Goal: Navigation & Orientation: Find specific page/section

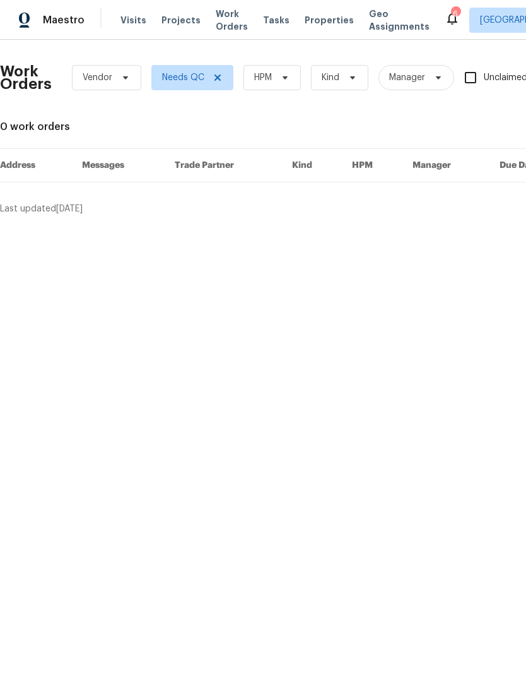
click at [309, 17] on span "Properties" at bounding box center [329, 20] width 49 height 13
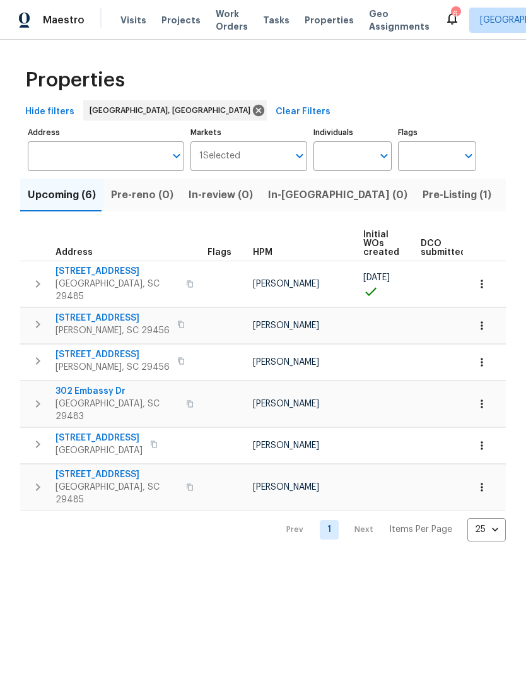
click at [499, 199] on button "Listed (13)" at bounding box center [532, 195] width 67 height 33
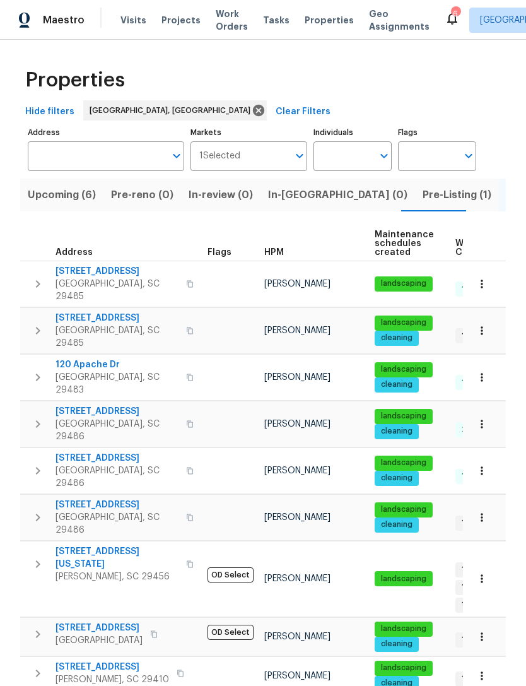
click at [451, 10] on div "6" at bounding box center [455, 14] width 9 height 13
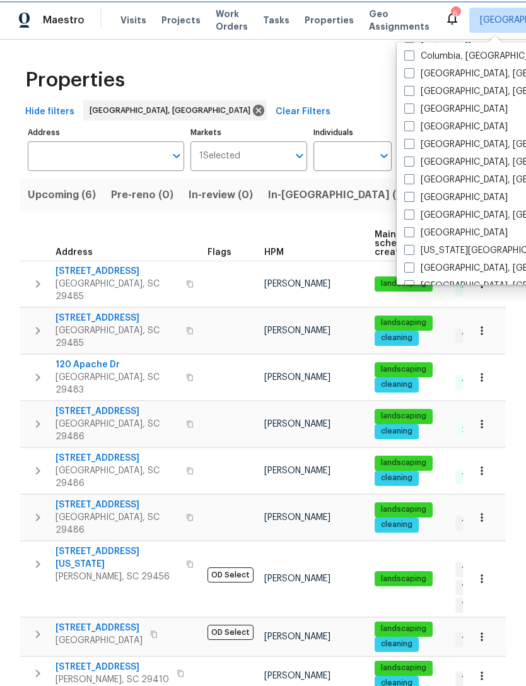
scroll to position [286, 0]
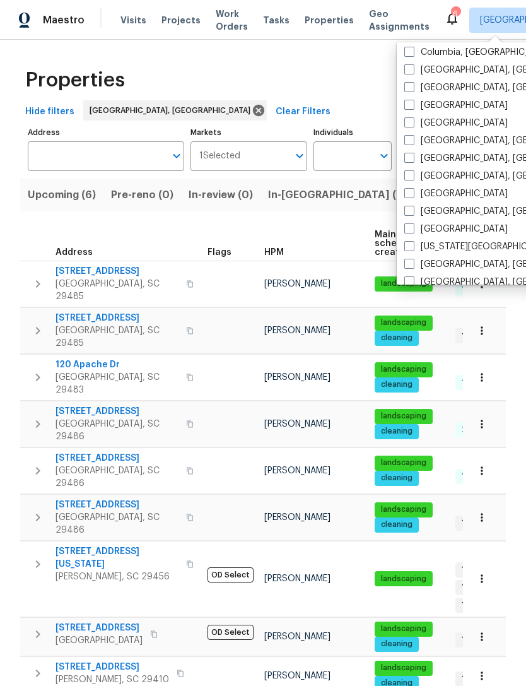
click at [417, 173] on label "[GEOGRAPHIC_DATA], [GEOGRAPHIC_DATA]" at bounding box center [502, 176] width 196 height 13
click at [413, 173] on input "[GEOGRAPHIC_DATA], [GEOGRAPHIC_DATA]" at bounding box center [408, 174] width 8 height 8
checkbox input "true"
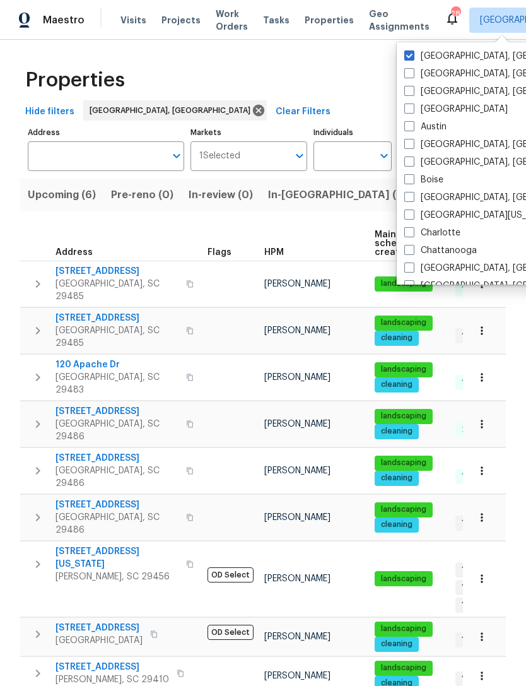
click at [414, 51] on label "[GEOGRAPHIC_DATA], [GEOGRAPHIC_DATA]" at bounding box center [502, 56] width 196 height 13
click at [413, 51] on input "[GEOGRAPHIC_DATA], [GEOGRAPHIC_DATA]" at bounding box center [408, 54] width 8 height 8
checkbox input "false"
click at [312, 18] on span "Properties" at bounding box center [329, 20] width 49 height 13
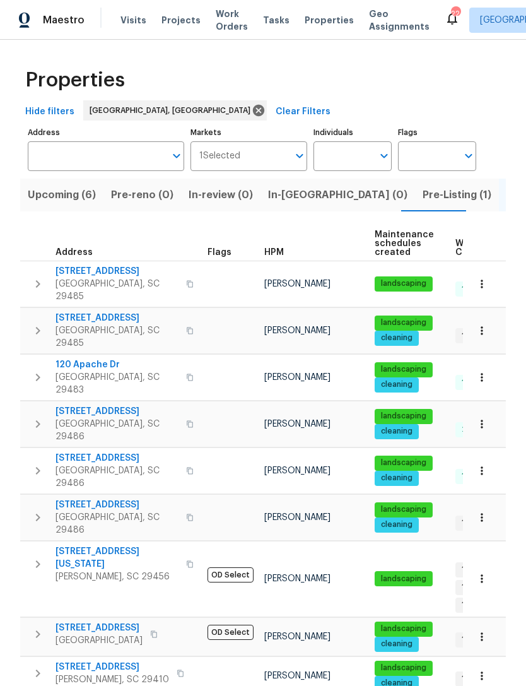
click at [305, 15] on span "Properties" at bounding box center [329, 20] width 49 height 13
click at [305, 20] on span "Properties" at bounding box center [329, 20] width 49 height 13
click at [122, 11] on div "Visits Projects Work Orders Tasks Properties Geo Assignments" at bounding box center [282, 20] width 324 height 25
click at [122, 14] on span "Visits" at bounding box center [133, 20] width 26 height 13
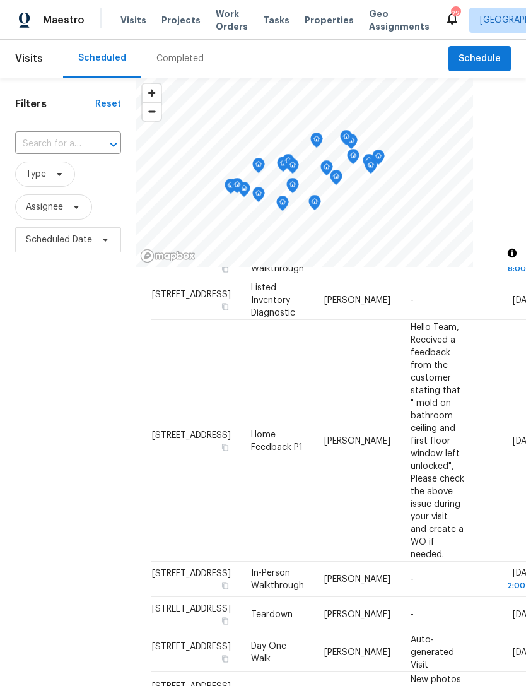
click at [312, 7] on div "Maestro Visits Projects Work Orders Tasks Properties Geo Assignments [STREET_AD…" at bounding box center [263, 20] width 526 height 40
click at [310, 21] on span "Properties" at bounding box center [329, 20] width 49 height 13
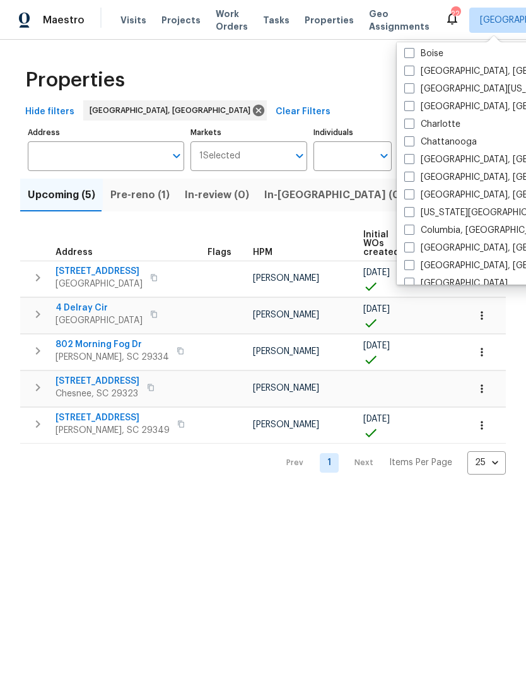
scroll to position [127, 0]
click at [405, 216] on label "[US_STATE][GEOGRAPHIC_DATA], [GEOGRAPHIC_DATA]" at bounding box center [525, 211] width 243 height 13
click at [405, 213] on input "[US_STATE][GEOGRAPHIC_DATA], [GEOGRAPHIC_DATA]" at bounding box center [408, 209] width 8 height 8
click at [408, 206] on span at bounding box center [409, 211] width 10 height 10
click at [408, 206] on input "[US_STATE][GEOGRAPHIC_DATA], [GEOGRAPHIC_DATA]" at bounding box center [408, 209] width 8 height 8
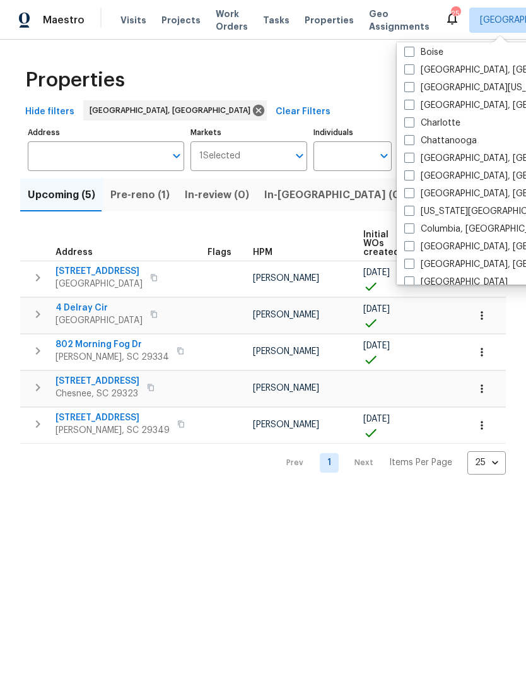
checkbox input "false"
click at [413, 231] on span at bounding box center [409, 228] width 10 height 10
click at [413, 231] on input "Columbia, [GEOGRAPHIC_DATA]" at bounding box center [408, 227] width 8 height 8
checkbox input "true"
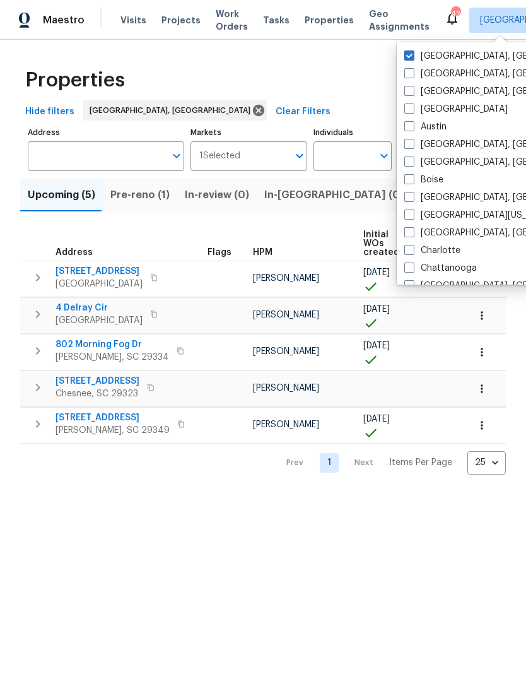
click at [409, 52] on span at bounding box center [409, 55] width 10 height 10
click at [409, 52] on input "[GEOGRAPHIC_DATA], [GEOGRAPHIC_DATA]" at bounding box center [408, 54] width 8 height 8
checkbox input "false"
click at [315, 18] on span "Properties" at bounding box center [329, 20] width 49 height 13
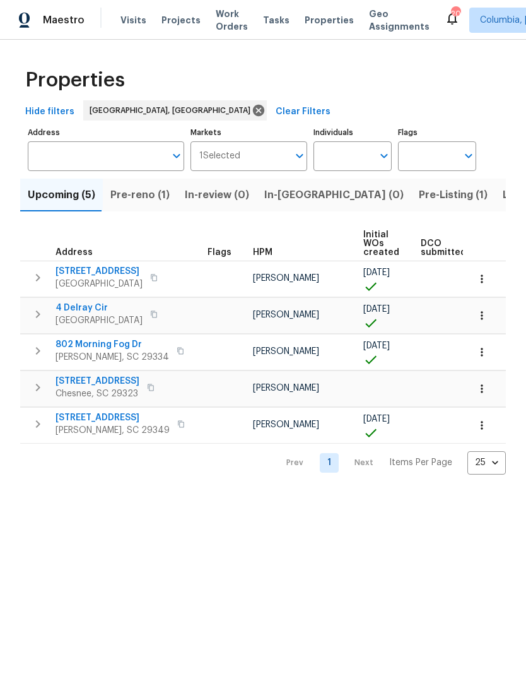
click at [132, 25] on span "Visits" at bounding box center [133, 20] width 26 height 13
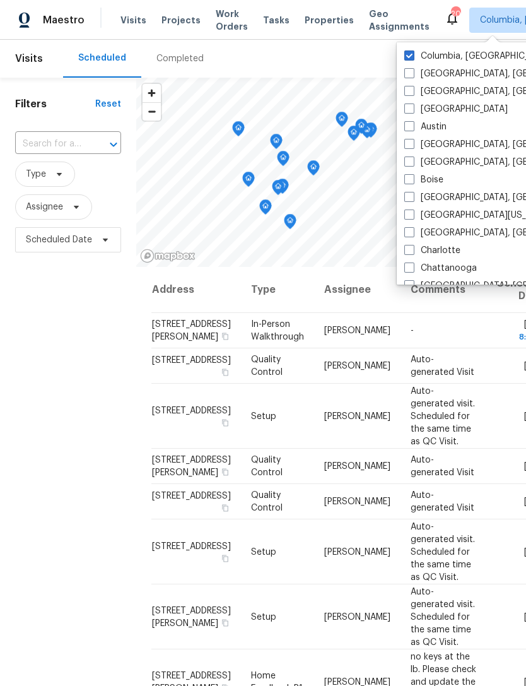
click at [411, 232] on span at bounding box center [409, 232] width 10 height 10
click at [411, 232] on input "[GEOGRAPHIC_DATA], [GEOGRAPHIC_DATA]" at bounding box center [408, 230] width 8 height 8
checkbox input "true"
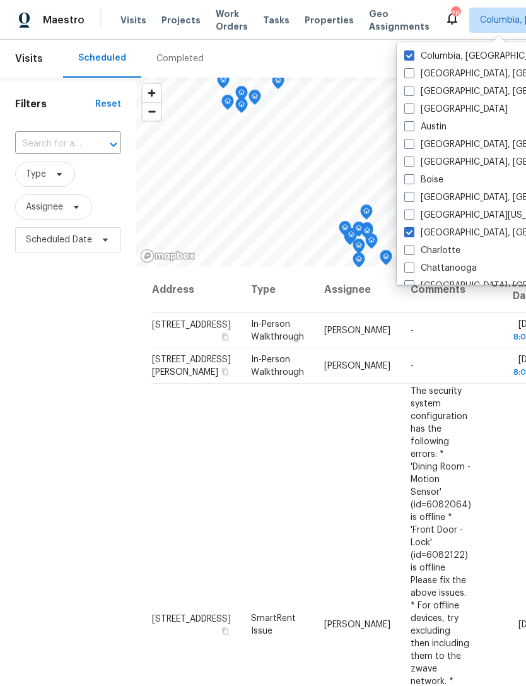
click at [413, 54] on span at bounding box center [409, 55] width 10 height 10
click at [413, 54] on input "Columbia, [GEOGRAPHIC_DATA]" at bounding box center [408, 54] width 8 height 8
checkbox input "false"
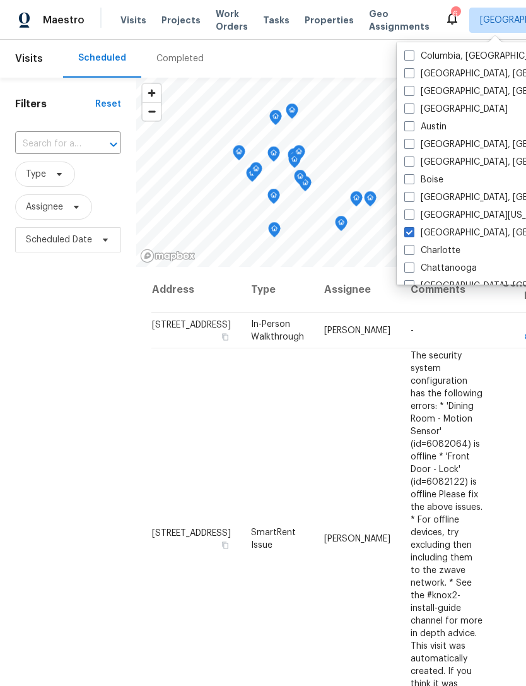
click at [132, 17] on span "Visits" at bounding box center [133, 20] width 26 height 13
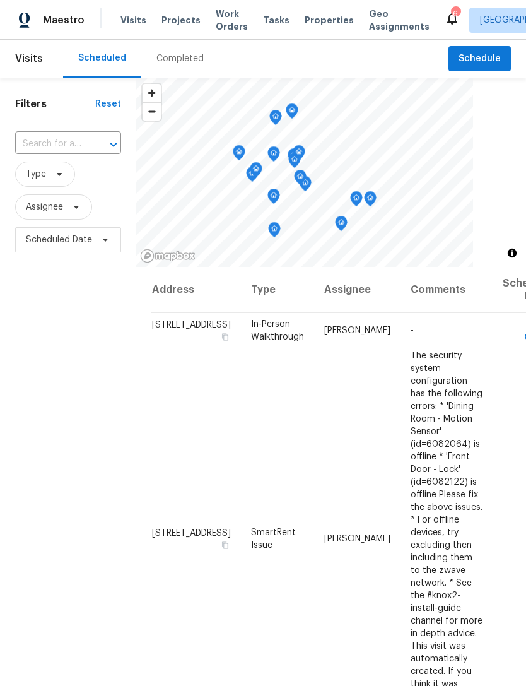
click at [307, 9] on div "Visits Projects Work Orders Tasks Properties Geo Assignments" at bounding box center [282, 20] width 324 height 25
click at [313, 10] on div "Visits Projects Work Orders Tasks Properties Geo Assignments" at bounding box center [282, 20] width 324 height 25
click at [314, 22] on span "Properties" at bounding box center [329, 20] width 49 height 13
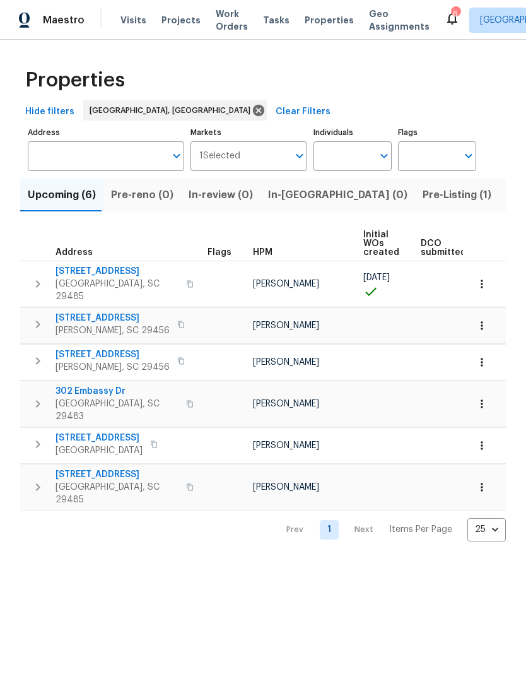
click at [127, 21] on span "Visits" at bounding box center [133, 20] width 26 height 13
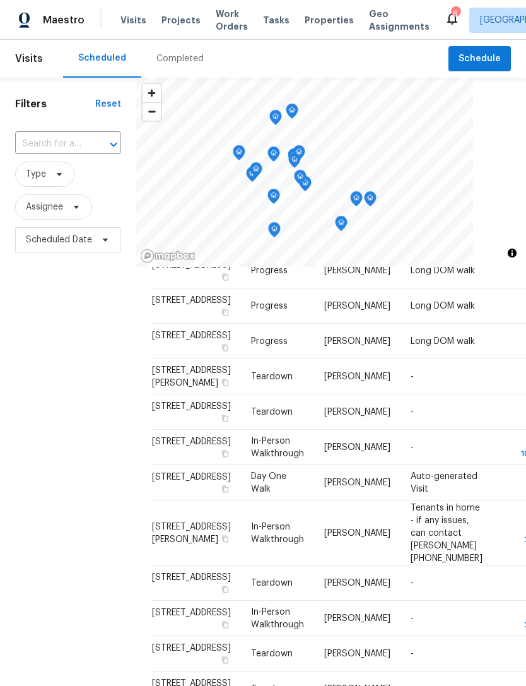
scroll to position [584, 0]
